Goal: Task Accomplishment & Management: Manage account settings

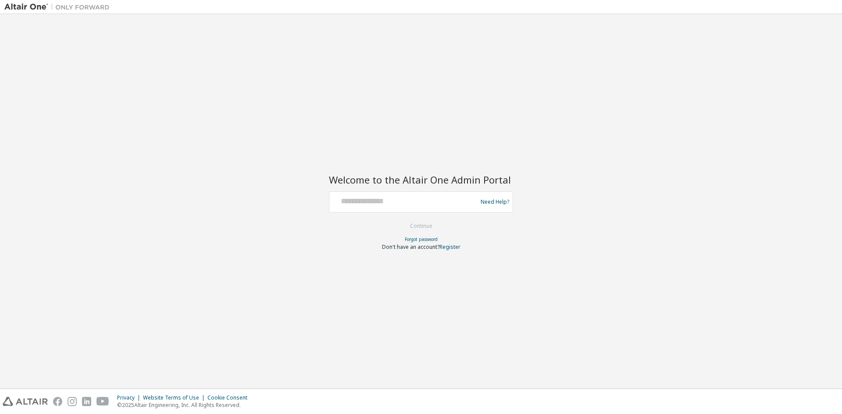
type input "**********"
click at [421, 224] on button "Continue" at bounding box center [421, 226] width 41 height 13
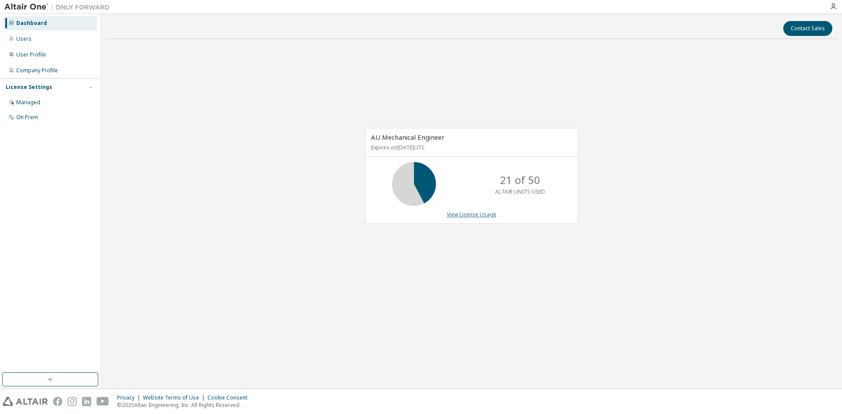
click at [483, 215] on link "View License Usage" at bounding box center [472, 214] width 50 height 7
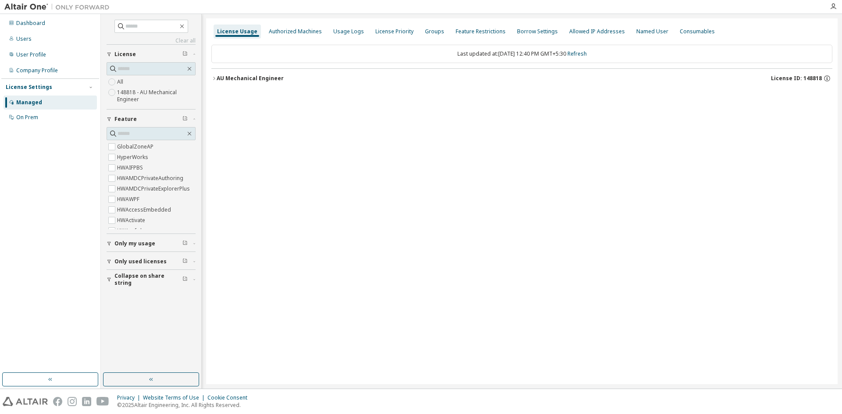
click at [211, 77] on div "License Usage Authorized Machines Usage Logs License Priority Groups Feature Re…" at bounding box center [522, 201] width 632 height 366
click at [212, 75] on button "AU Mechanical Engineer License ID: 148818" at bounding box center [521, 78] width 621 height 19
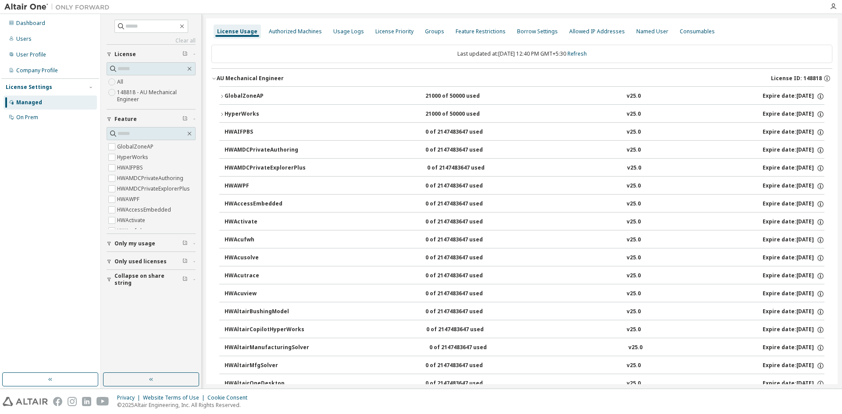
click at [226, 96] on div "GlobalZoneAP" at bounding box center [264, 97] width 79 height 8
